Goal: Information Seeking & Learning: Learn about a topic

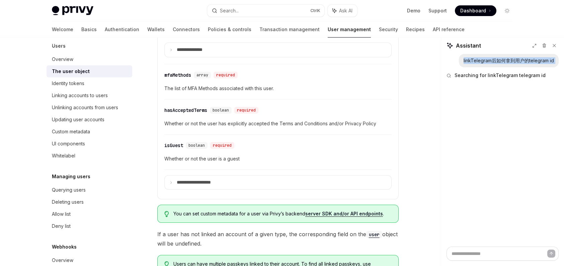
scroll to position [436, 0]
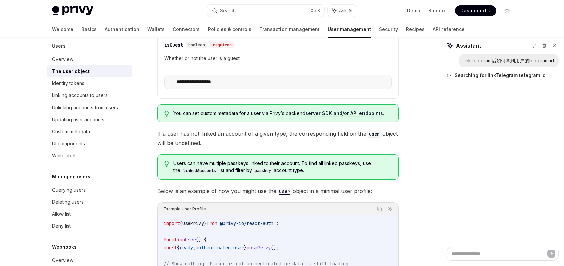
click at [197, 82] on p "**********" at bounding box center [200, 82] width 46 height 6
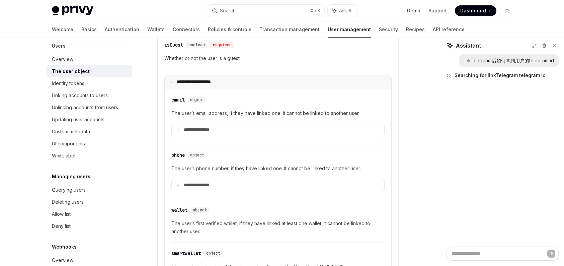
click at [197, 82] on p "**********" at bounding box center [199, 82] width 44 height 6
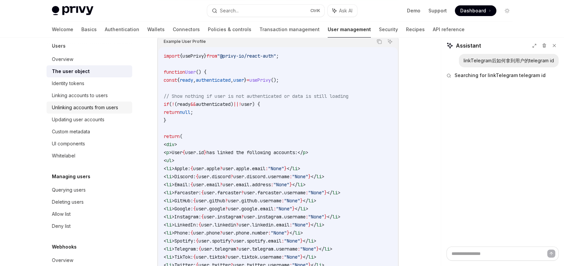
scroll to position [121, 0]
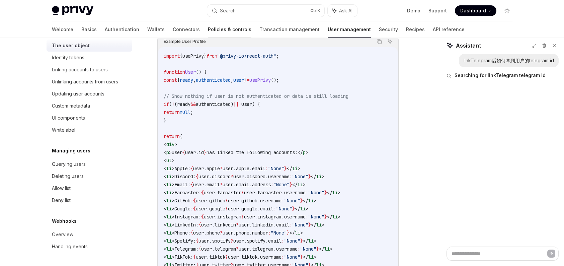
click at [208, 34] on link "Policies & controls" at bounding box center [230, 29] width 44 height 16
type textarea "*"
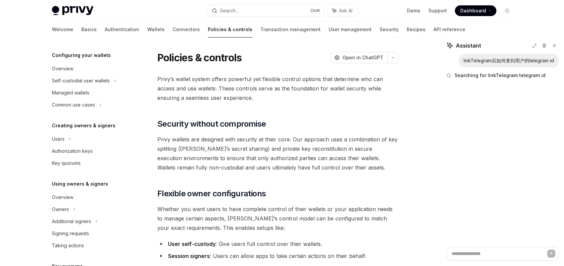
scroll to position [67, 0]
click at [109, 79] on div "Self-custodial user wallets" at bounding box center [81, 80] width 58 height 8
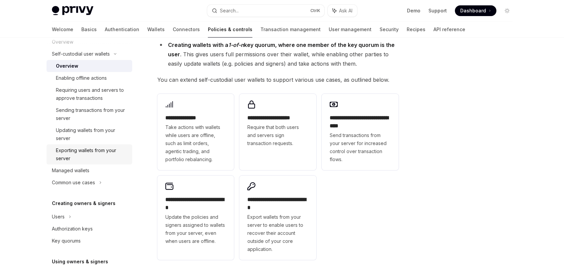
scroll to position [101, 0]
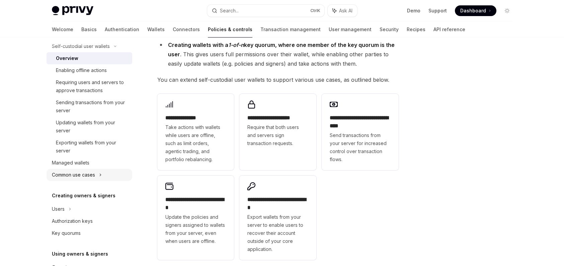
click at [98, 173] on div "Common use cases" at bounding box center [90, 175] width 86 height 12
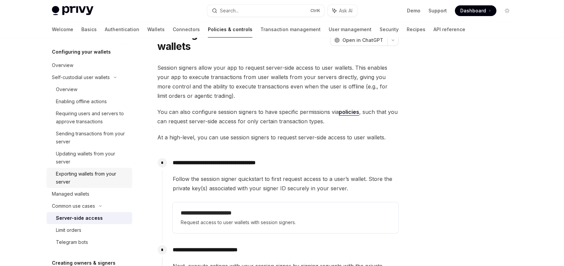
scroll to position [34, 0]
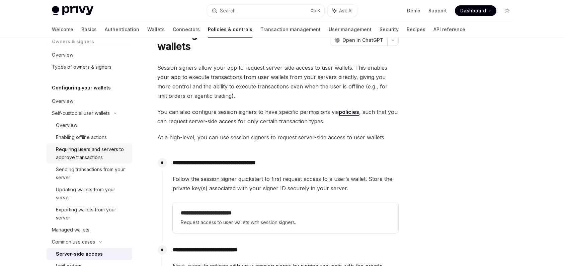
click at [83, 145] on div "Requiring users and servers to approve transactions" at bounding box center [92, 153] width 72 height 16
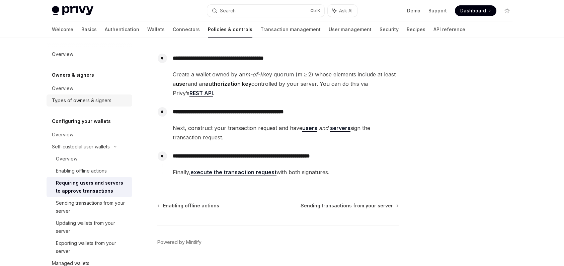
click at [63, 94] on link "Types of owners & signers" at bounding box center [90, 100] width 86 height 12
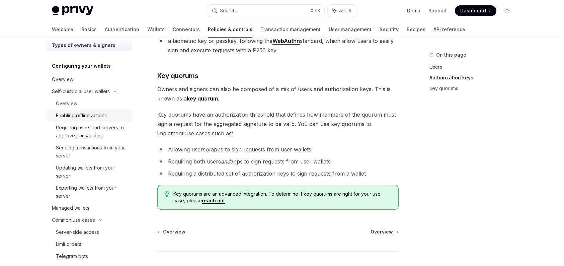
scroll to position [67, 0]
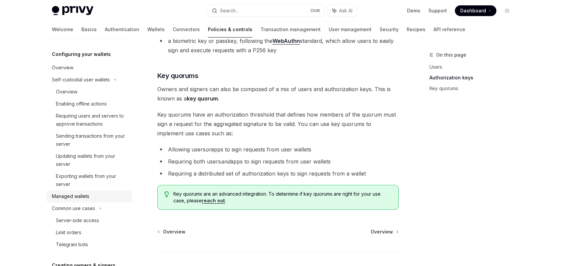
click at [98, 194] on div "Managed wallets" at bounding box center [90, 196] width 76 height 8
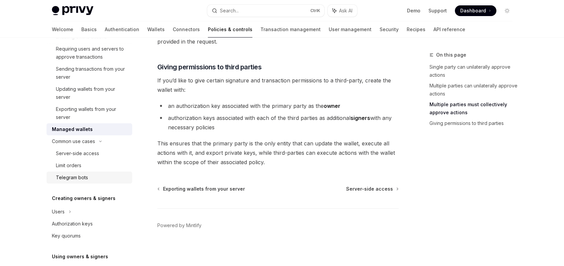
scroll to position [201, 0]
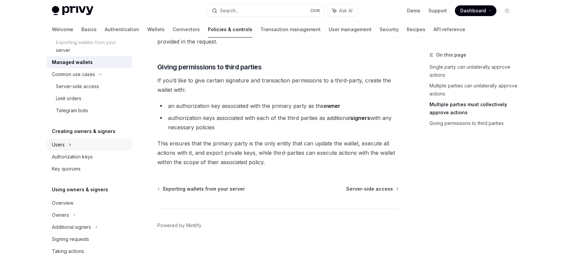
click at [95, 144] on div "Users" at bounding box center [90, 145] width 86 height 12
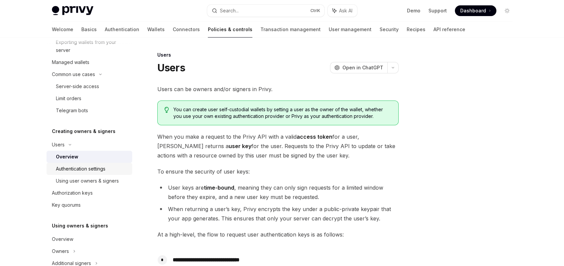
click at [108, 169] on div "Authentication settings" at bounding box center [92, 169] width 72 height 8
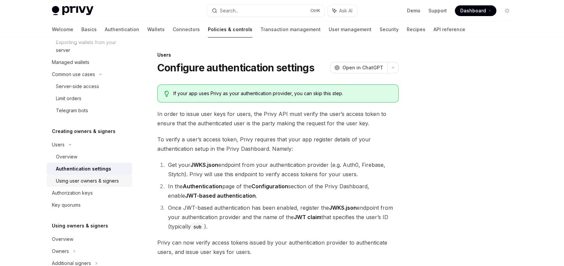
click at [112, 182] on div "Using user owners & signers" at bounding box center [87, 181] width 63 height 8
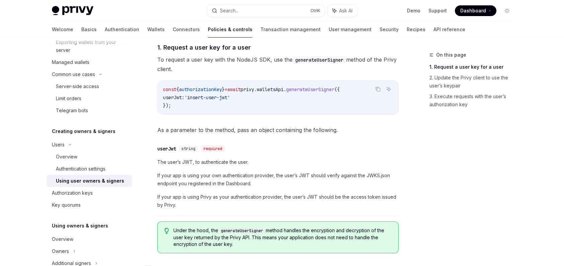
scroll to position [226, 0]
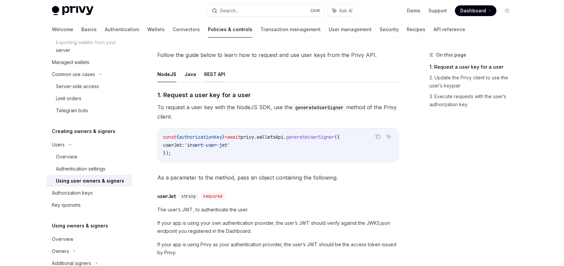
click at [205, 70] on button "REST API" at bounding box center [214, 74] width 21 height 16
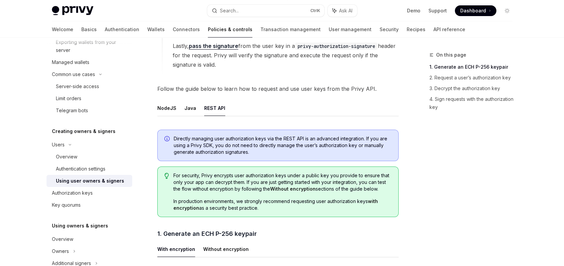
scroll to position [192, 0]
click at [168, 104] on button "NodeJS" at bounding box center [166, 108] width 19 height 16
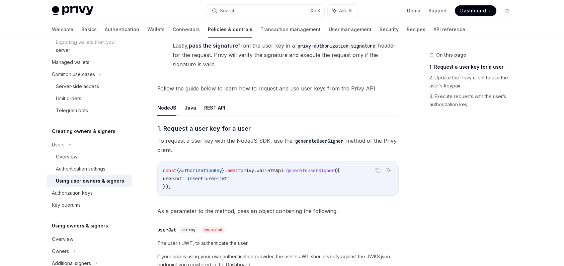
scroll to position [293, 0]
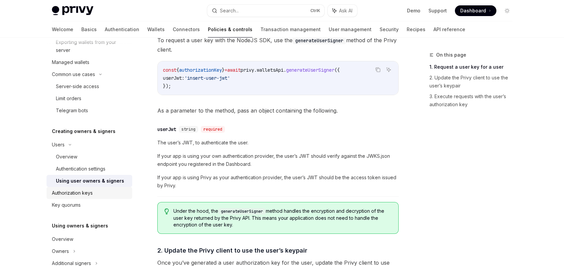
click at [91, 192] on div "Authorization keys" at bounding box center [72, 193] width 41 height 8
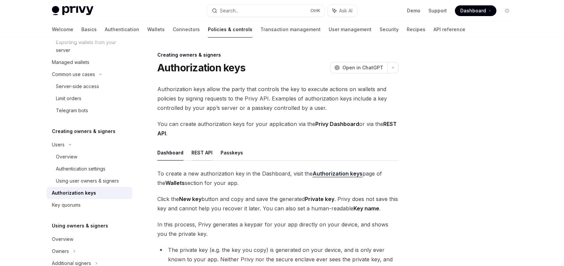
click at [206, 154] on button "REST API" at bounding box center [202, 153] width 21 height 16
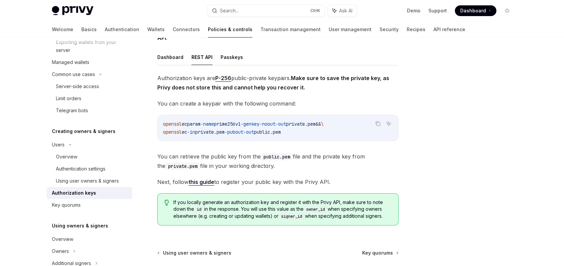
scroll to position [101, 0]
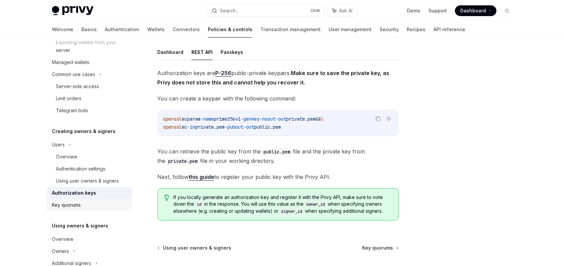
click at [82, 203] on div "Key quorums" at bounding box center [90, 205] width 76 height 8
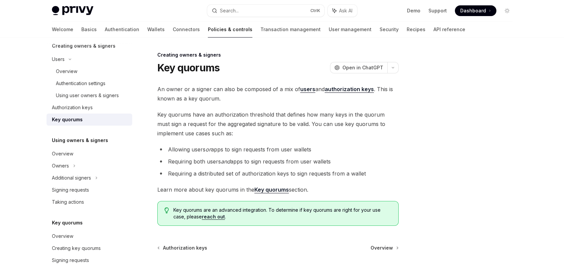
scroll to position [302, 0]
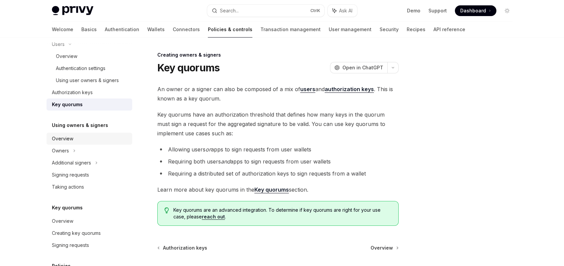
click at [88, 143] on link "Overview" at bounding box center [90, 139] width 86 height 12
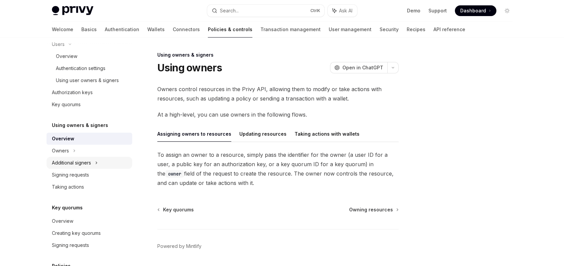
click at [90, 160] on div "Additional signers" at bounding box center [71, 163] width 39 height 8
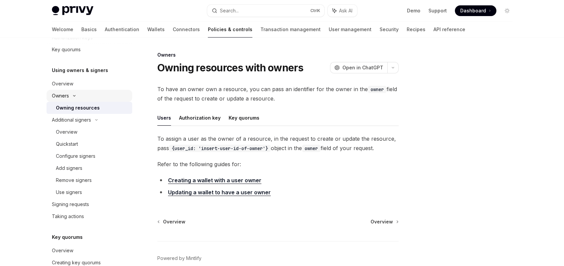
scroll to position [369, 0]
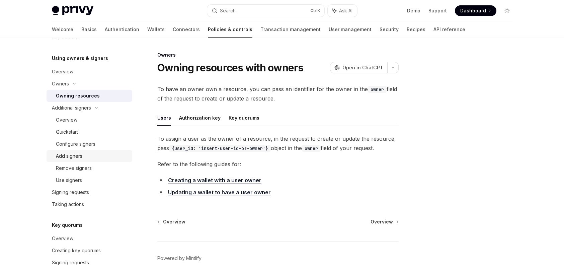
click at [91, 158] on div "Add signers" at bounding box center [92, 156] width 72 height 8
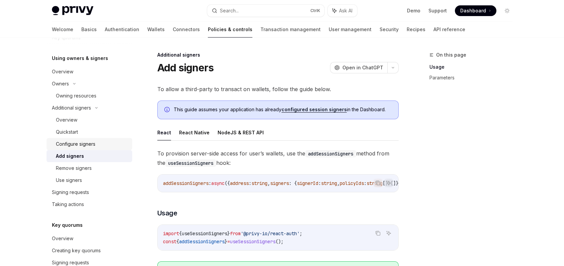
click at [96, 148] on link "Configure signers" at bounding box center [90, 144] width 86 height 12
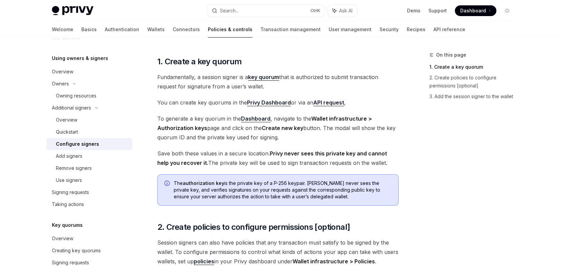
scroll to position [168, 0]
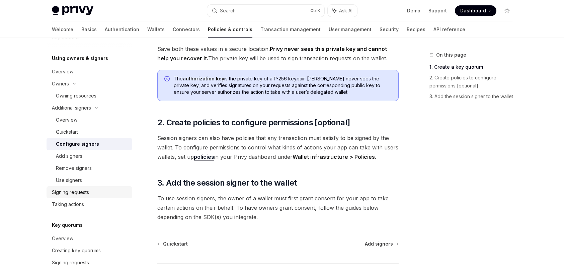
click at [53, 196] on div "Signing requests" at bounding box center [70, 192] width 37 height 8
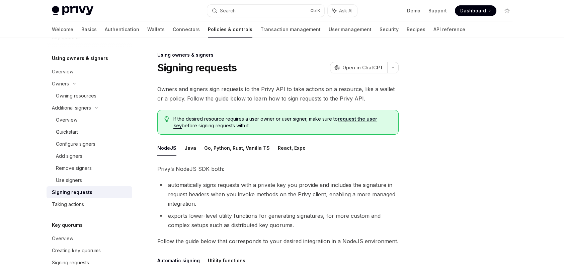
scroll to position [168, 0]
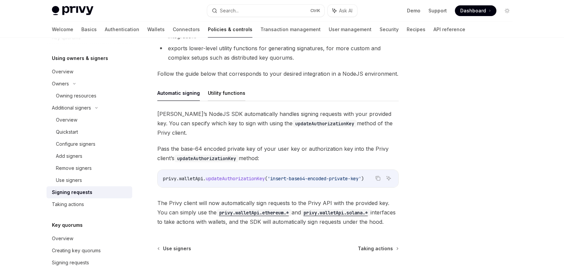
click at [232, 90] on button "Utility functions" at bounding box center [227, 93] width 38 height 16
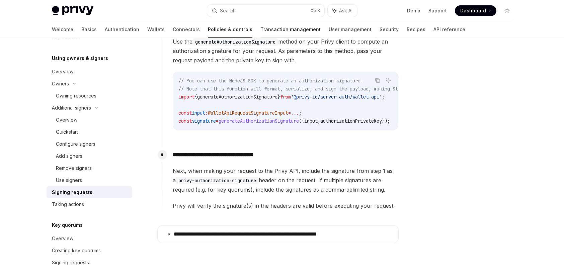
click at [261, 27] on link "Transaction management" at bounding box center [291, 29] width 60 height 16
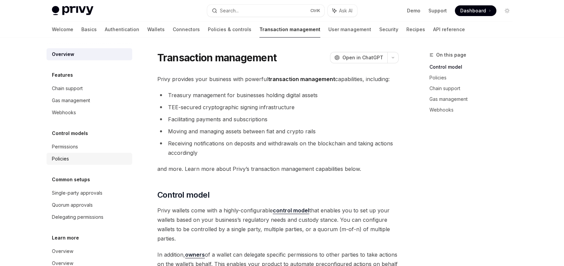
click at [73, 160] on div "Policies" at bounding box center [90, 159] width 76 height 8
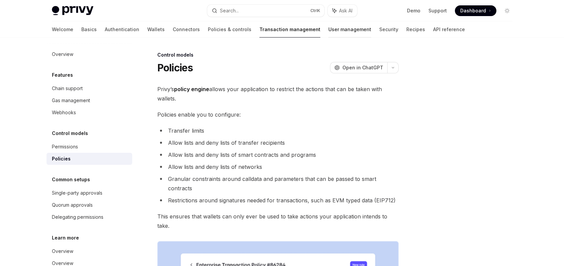
click at [329, 26] on link "User management" at bounding box center [350, 29] width 43 height 16
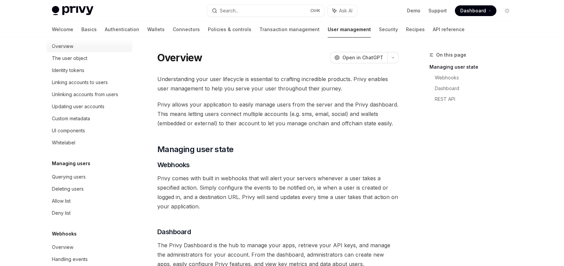
scroll to position [121, 0]
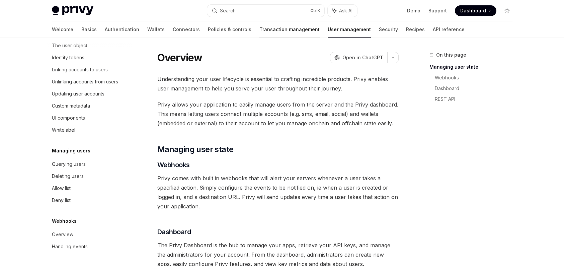
click at [260, 22] on link "Transaction management" at bounding box center [290, 29] width 60 height 16
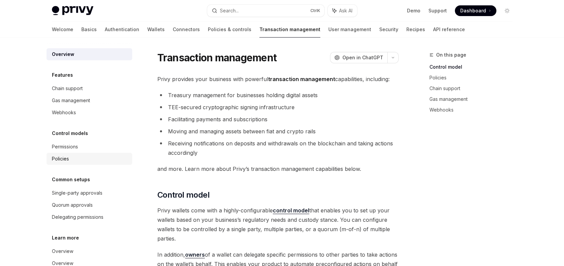
click at [61, 157] on div "Policies" at bounding box center [60, 159] width 17 height 8
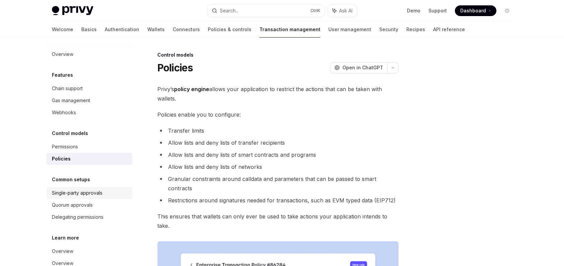
scroll to position [28, 0]
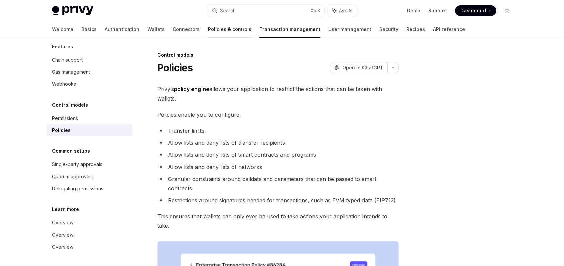
click at [208, 30] on link "Policies & controls" at bounding box center [230, 29] width 44 height 16
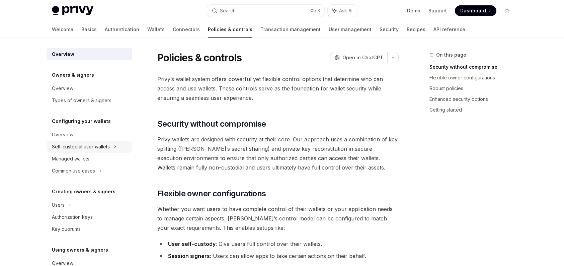
click at [95, 145] on div "Self-custodial user wallets" at bounding box center [81, 147] width 58 height 8
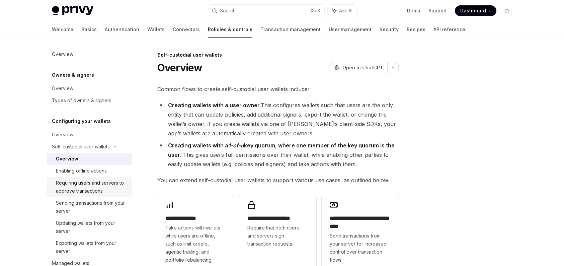
scroll to position [34, 0]
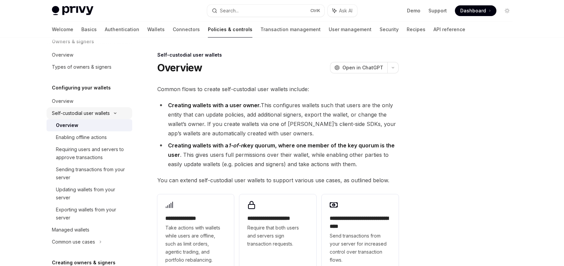
click at [117, 114] on icon at bounding box center [115, 113] width 8 height 3
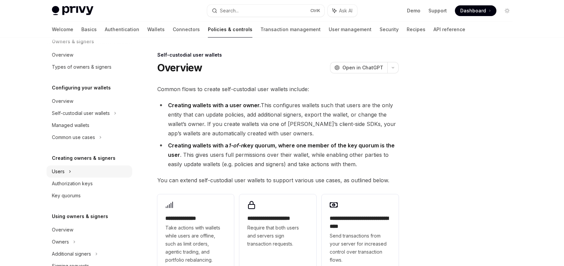
click at [104, 171] on div "Users" at bounding box center [90, 171] width 86 height 12
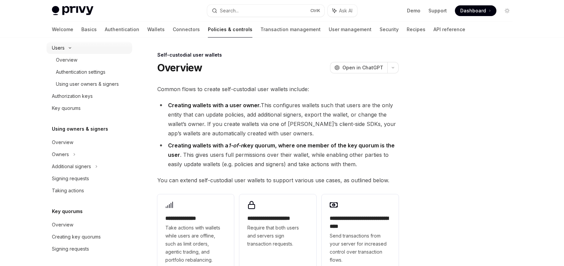
scroll to position [168, 0]
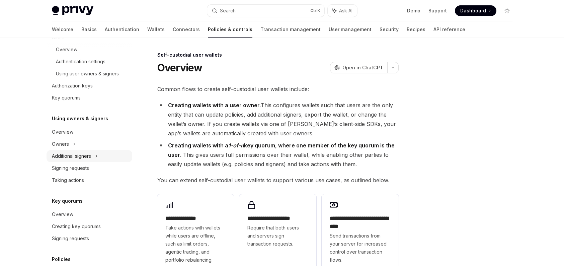
click at [103, 159] on div "Additional signers" at bounding box center [90, 156] width 86 height 12
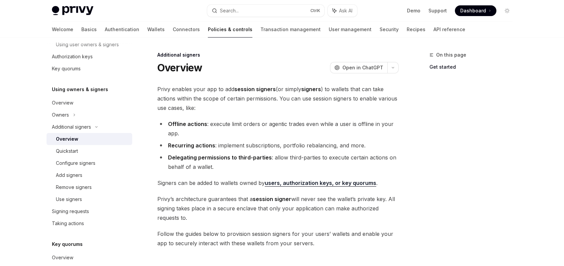
scroll to position [201, 0]
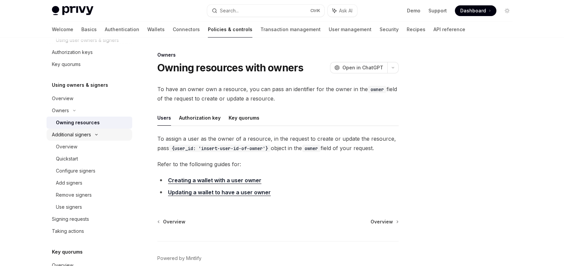
click at [76, 135] on div "Additional signers" at bounding box center [71, 135] width 39 height 8
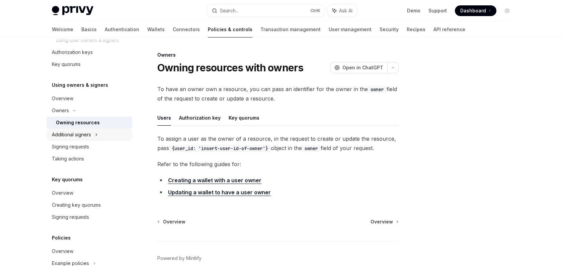
click at [76, 135] on div "Additional signers" at bounding box center [71, 135] width 39 height 8
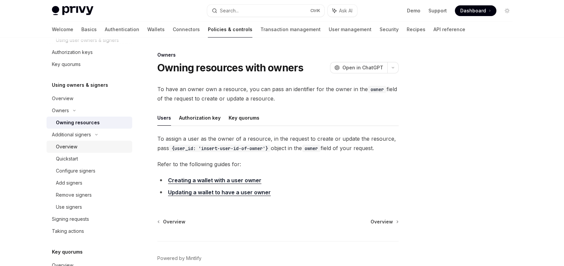
click at [76, 149] on div "Overview" at bounding box center [66, 147] width 21 height 8
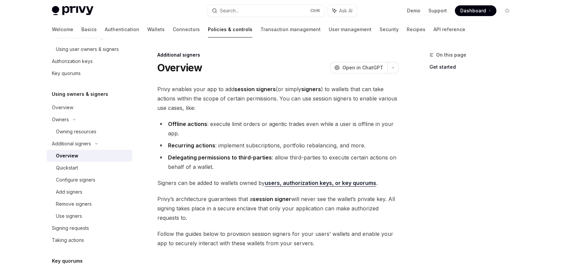
scroll to position [125, 0]
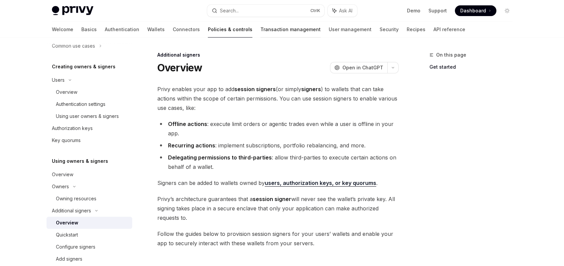
click at [261, 32] on link "Transaction management" at bounding box center [291, 29] width 60 height 16
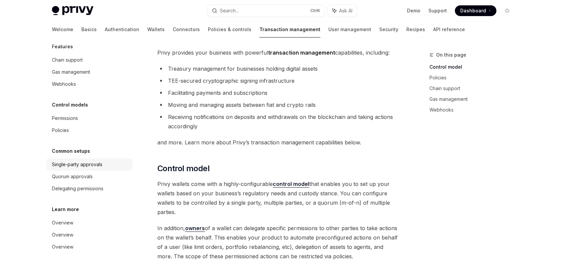
scroll to position [67, 0]
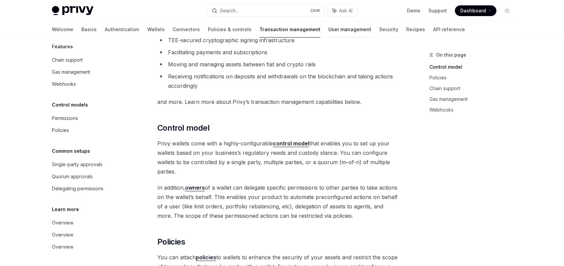
click at [329, 25] on link "User management" at bounding box center [350, 29] width 43 height 16
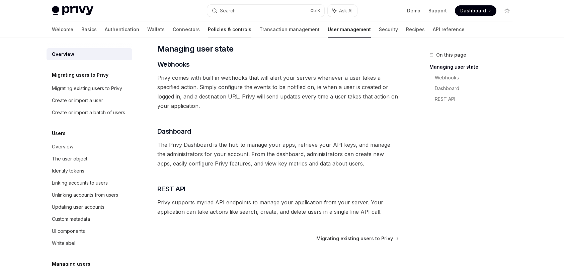
click at [208, 27] on link "Policies & controls" at bounding box center [230, 29] width 44 height 16
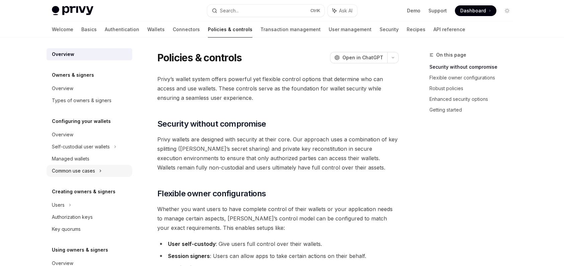
click at [105, 170] on div "Common use cases" at bounding box center [90, 171] width 86 height 12
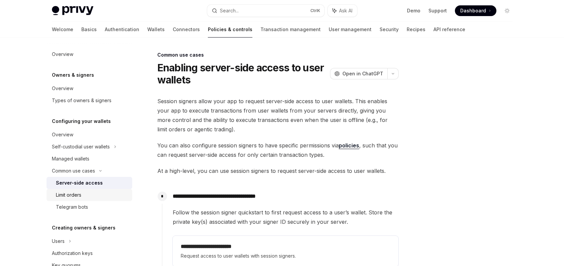
click at [84, 196] on div "Limit orders" at bounding box center [92, 195] width 72 height 8
type textarea "*"
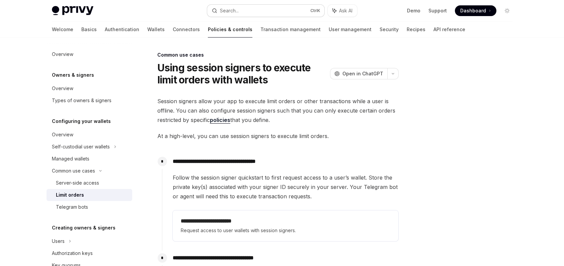
click at [269, 9] on button "Search... Ctrl K" at bounding box center [265, 11] width 117 height 12
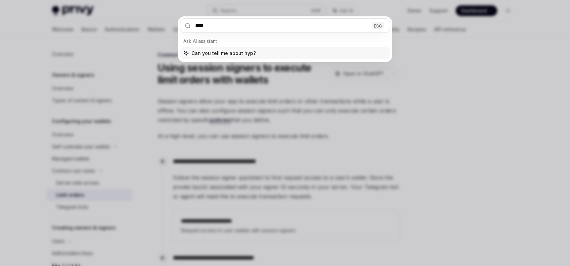
type input "*****"
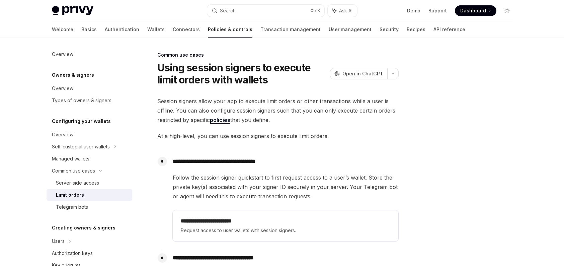
type textarea "*"
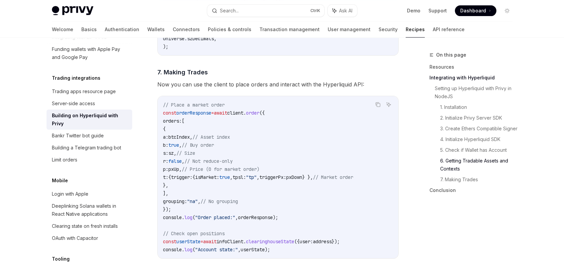
scroll to position [1106, 0]
